Goal: Navigation & Orientation: Find specific page/section

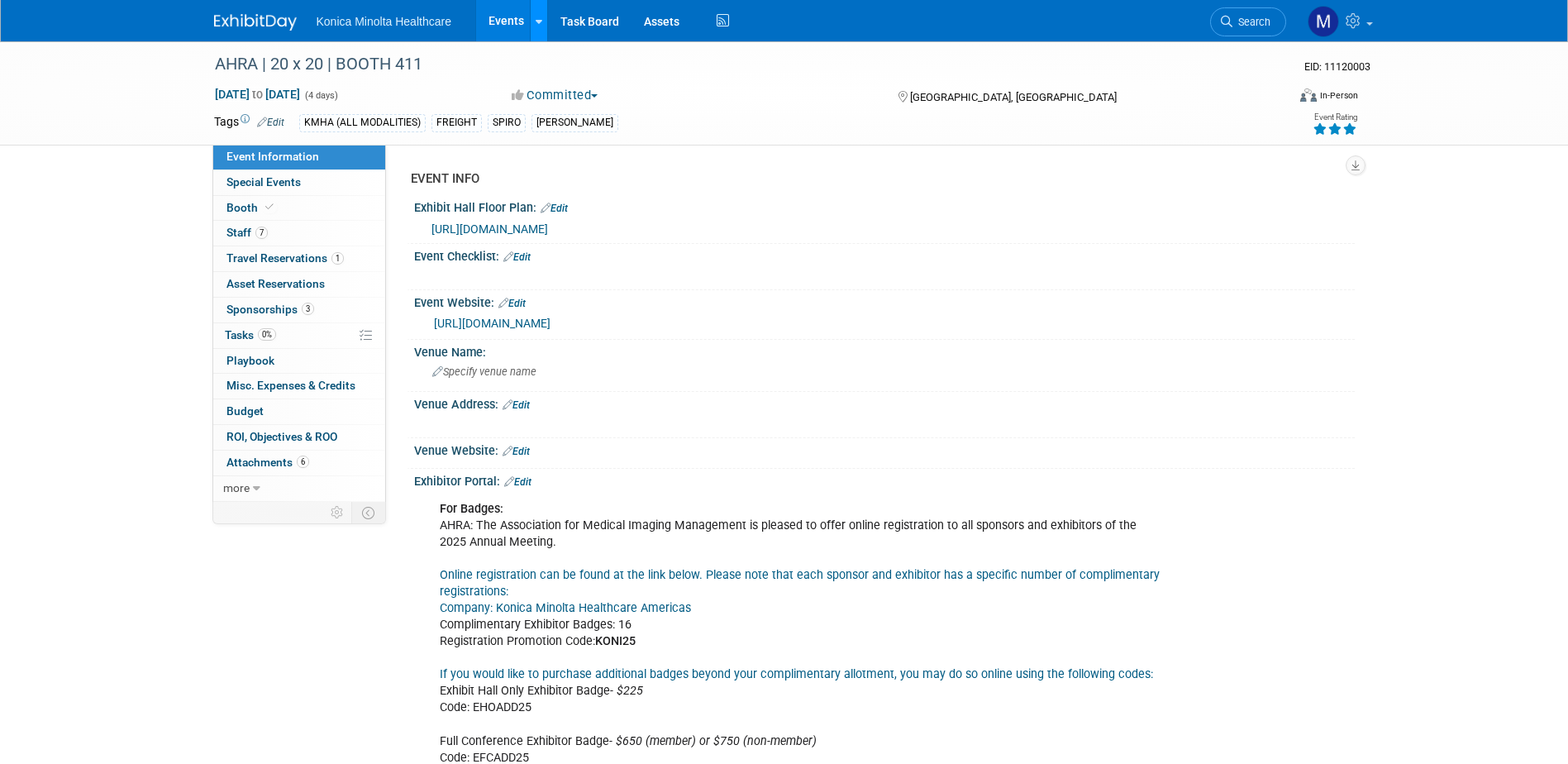
click at [530, 28] on link at bounding box center [539, 21] width 18 height 42
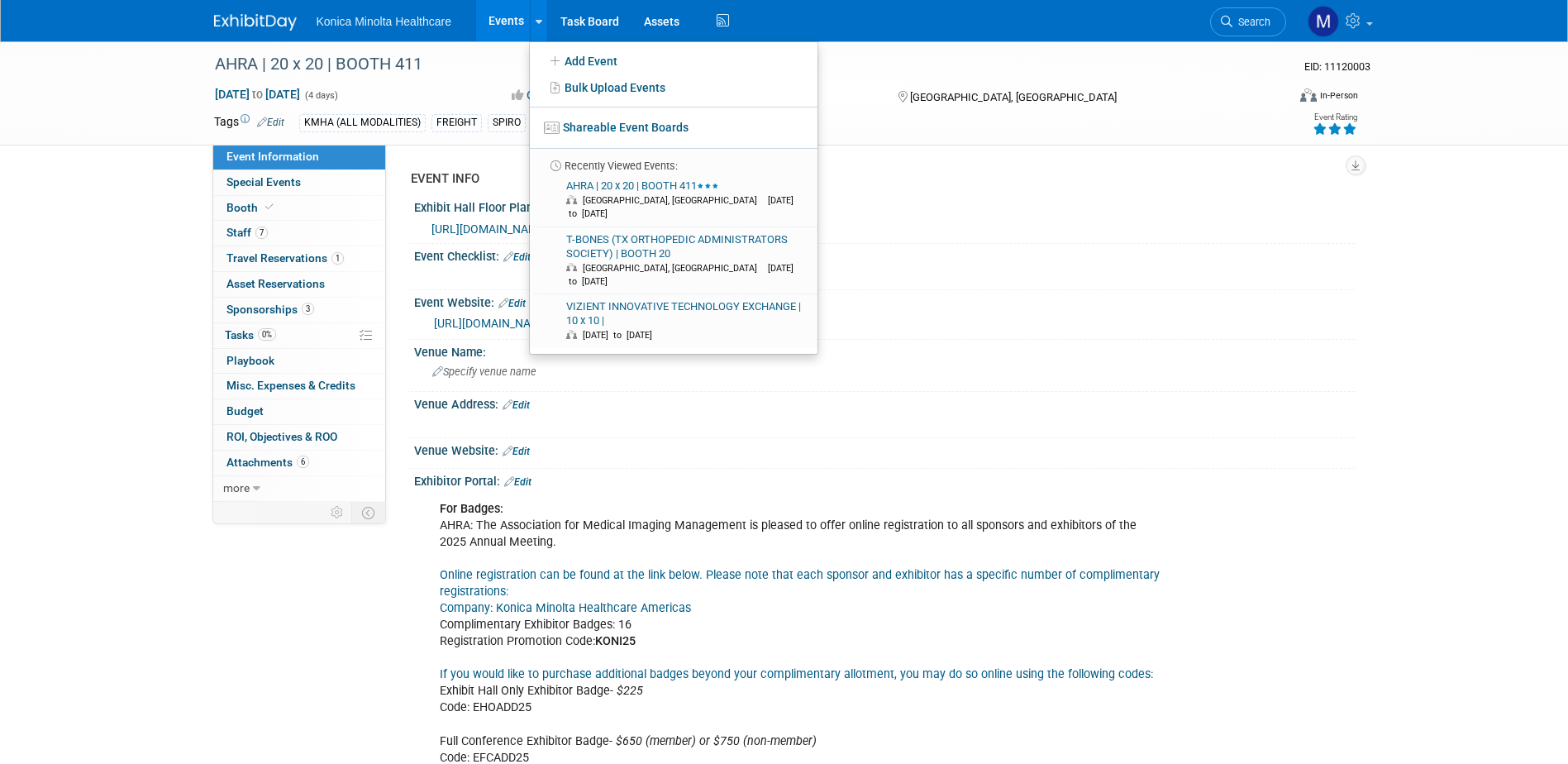
click at [502, 29] on link "Events" at bounding box center [506, 21] width 60 height 42
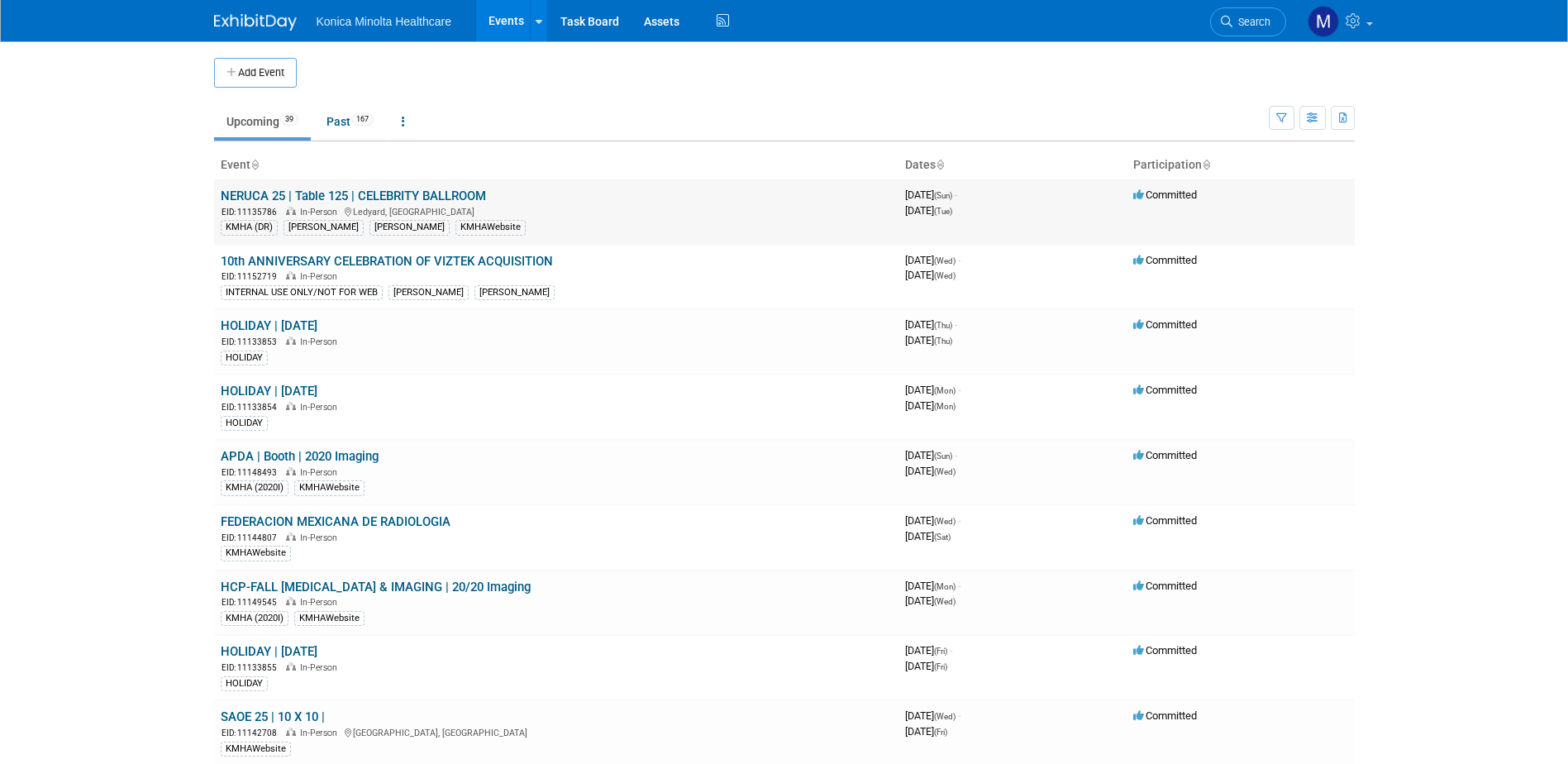
click at [473, 192] on link "NERUCA 25 | Table 125 | CELEBRITY BALLROOM" at bounding box center [354, 195] width 265 height 15
